Goal: Navigation & Orientation: Find specific page/section

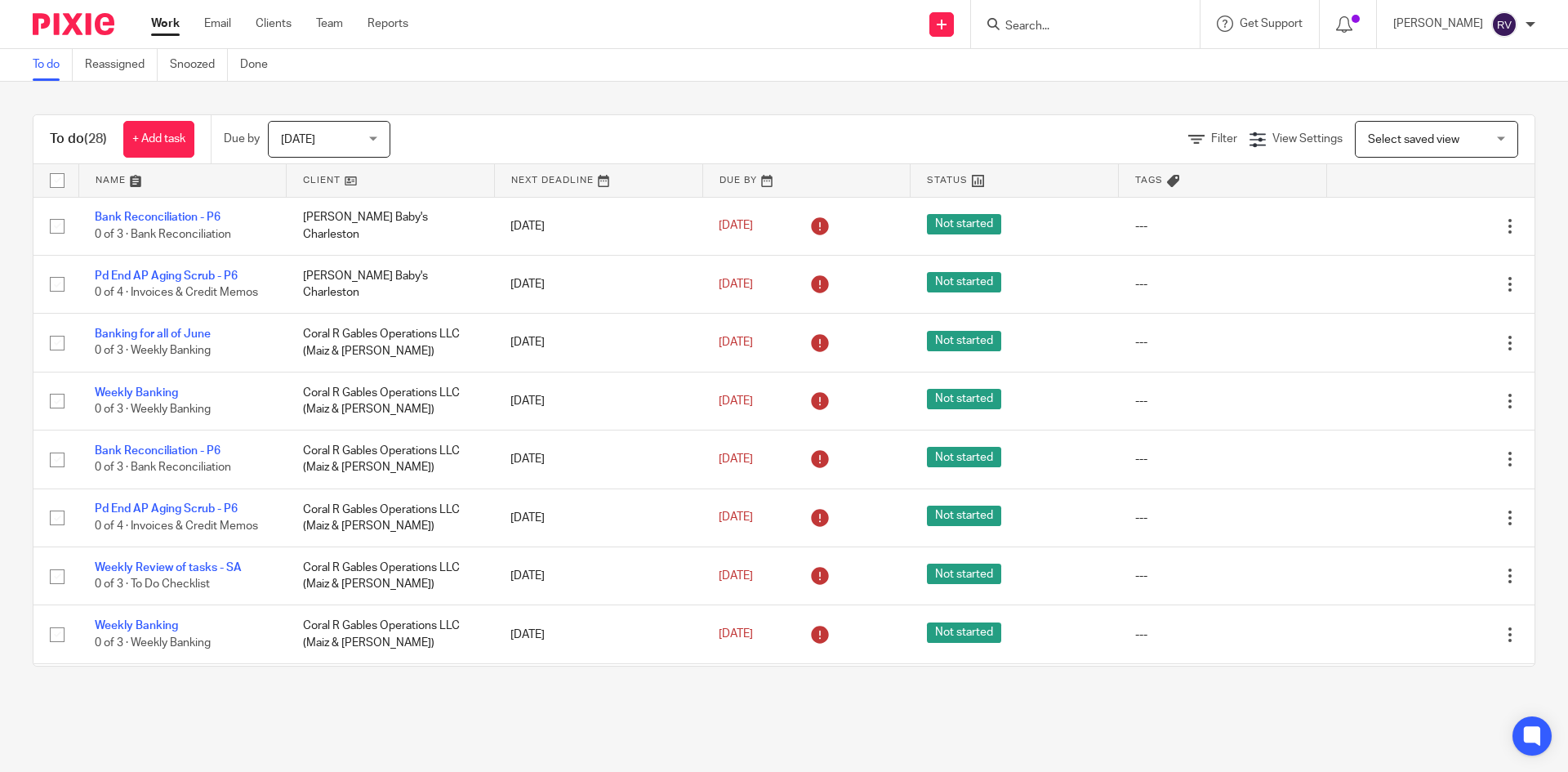
click at [310, 27] on ul "Work Email Clients Team Reports" at bounding box center [292, 24] width 282 height 17
click at [324, 26] on link "Team" at bounding box center [329, 24] width 27 height 17
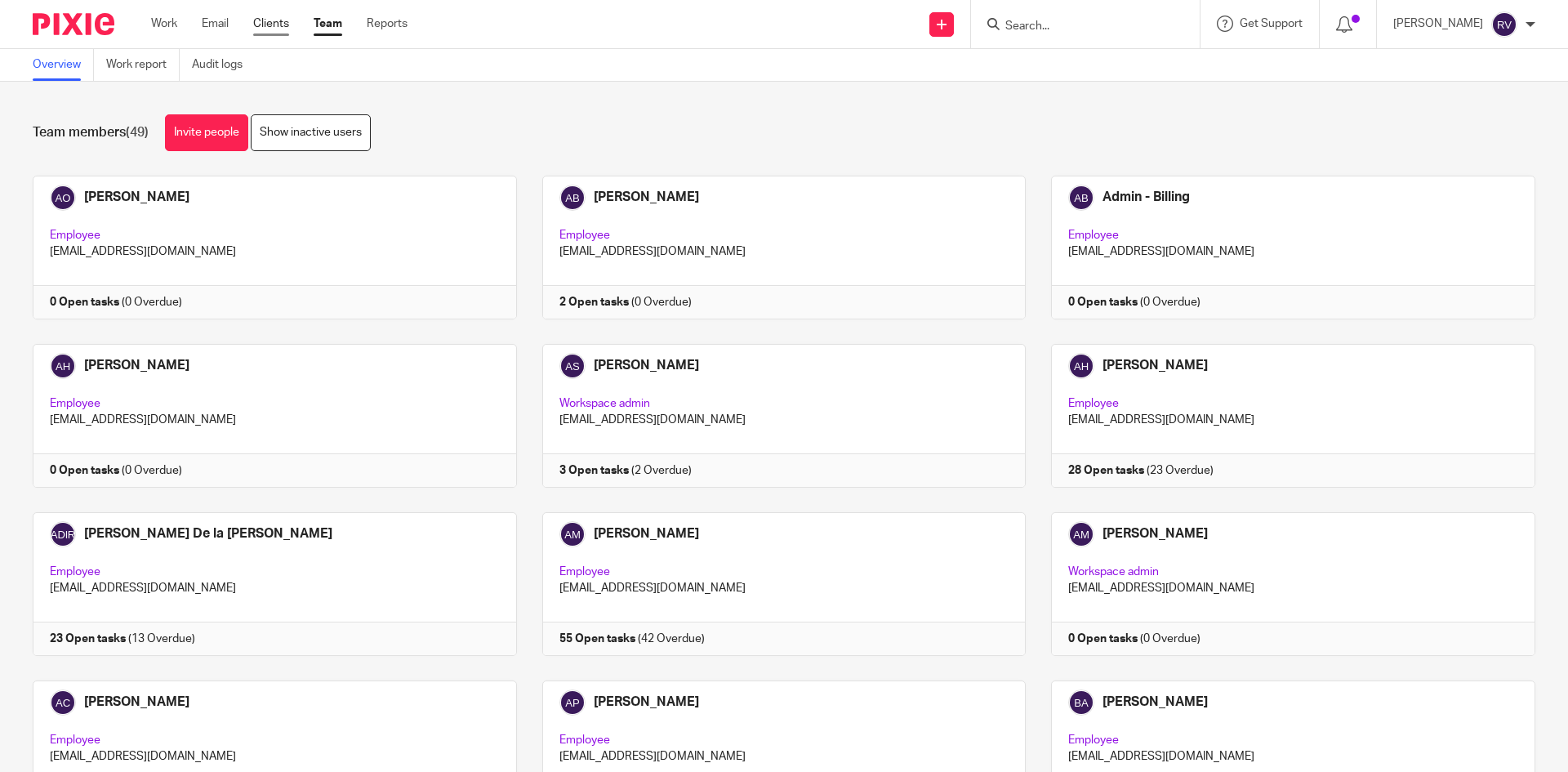
click at [288, 29] on link "Clients" at bounding box center [271, 24] width 36 height 17
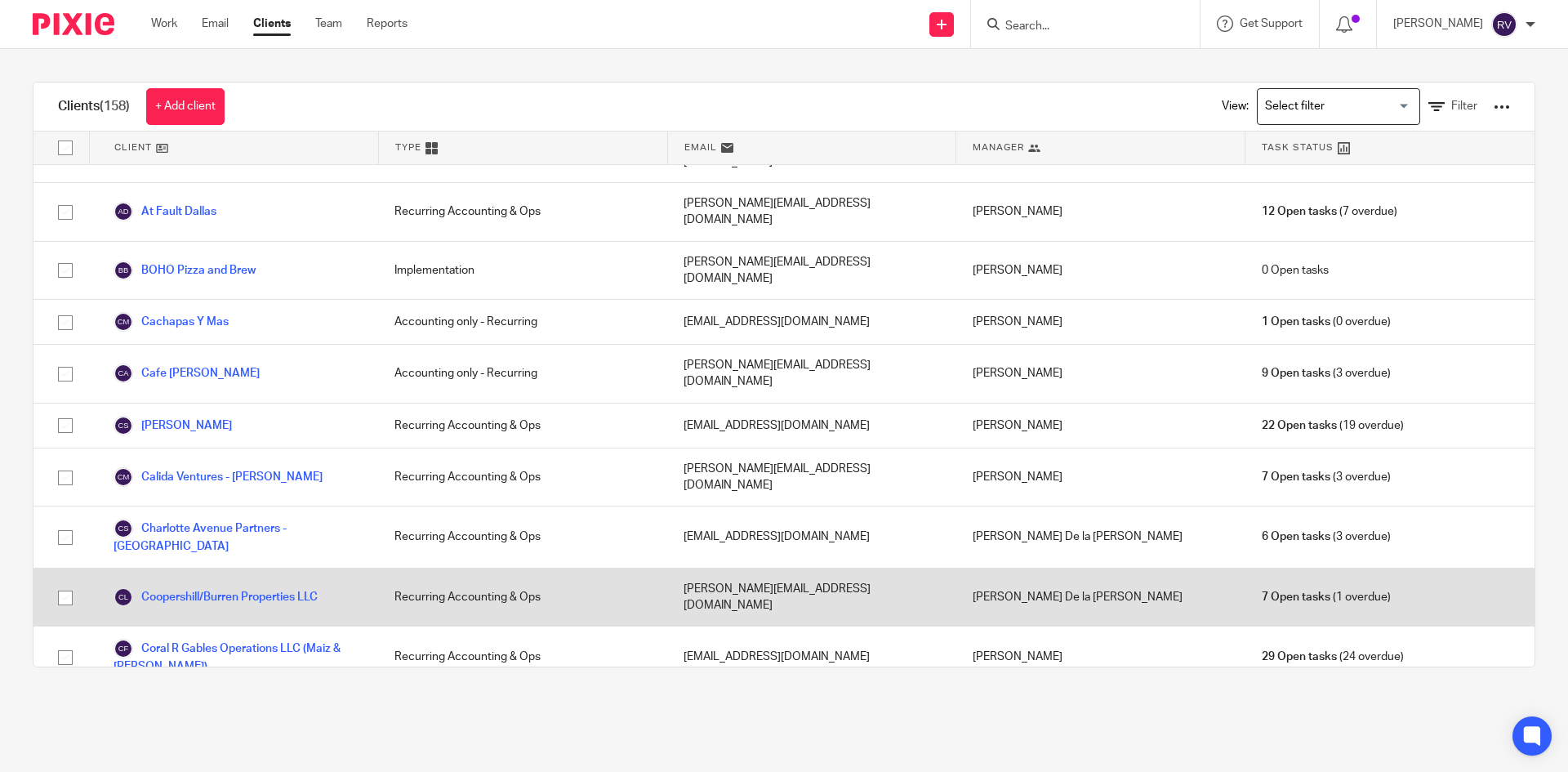
scroll to position [164, 0]
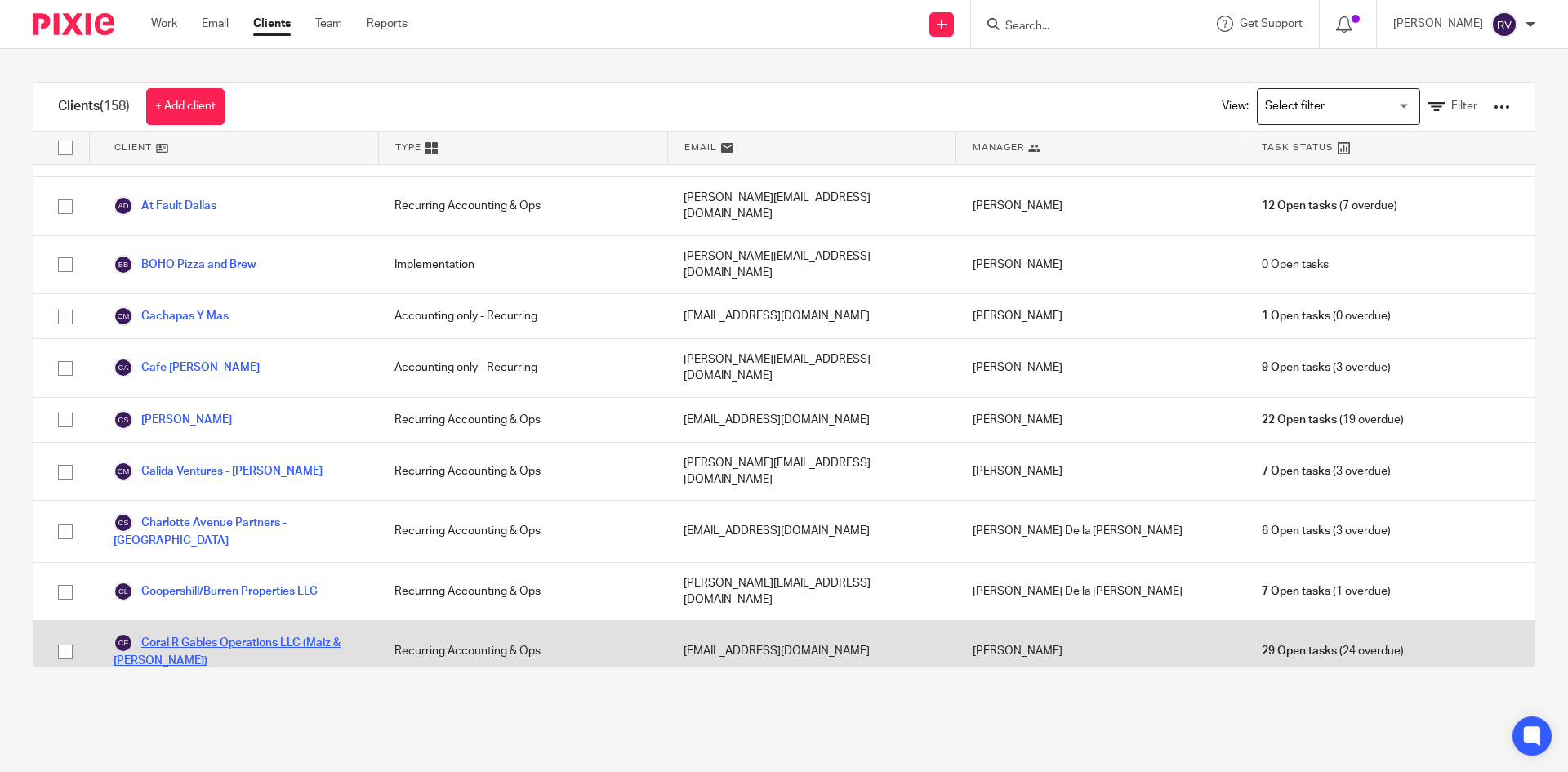
click at [184, 633] on link "Coral R Gables Operations LLC (Maiz & [PERSON_NAME])" at bounding box center [237, 651] width 249 height 36
click at [290, 633] on link "Coral R Gables Operations LLC (Maiz & [PERSON_NAME])" at bounding box center [237, 651] width 249 height 36
